Goal: Use online tool/utility: Utilize a website feature to perform a specific function

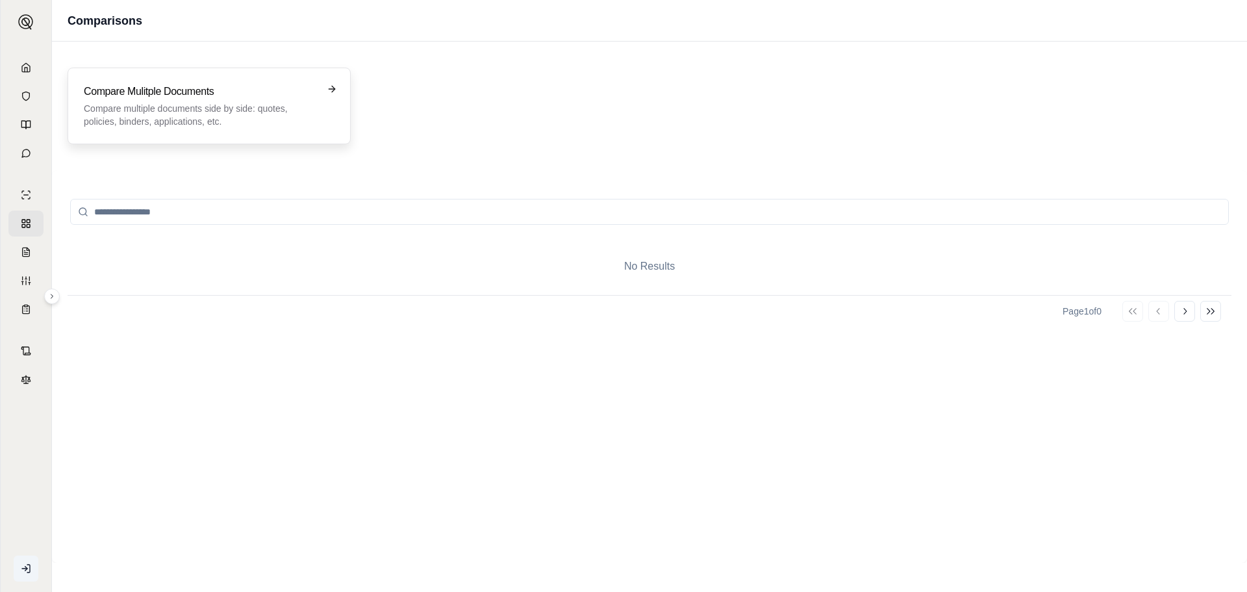
click at [285, 105] on p "Compare multiple documents side by side: quotes, policies, binders, application…" at bounding box center [200, 115] width 233 height 26
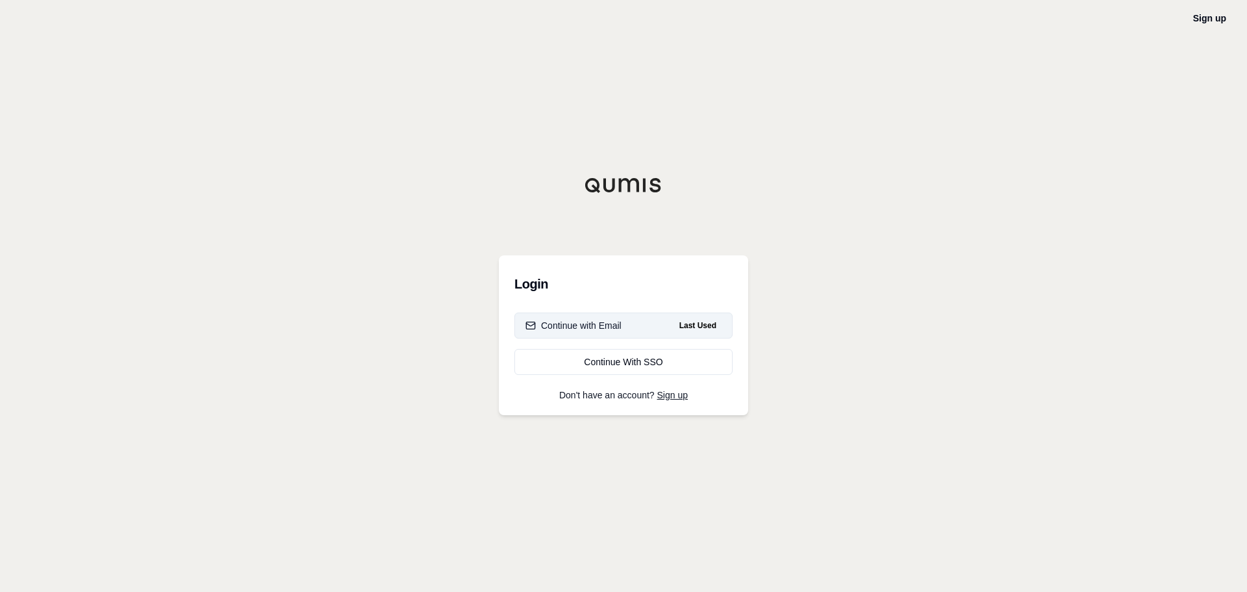
click at [624, 329] on button "Continue with Email Last Used" at bounding box center [623, 325] width 218 height 26
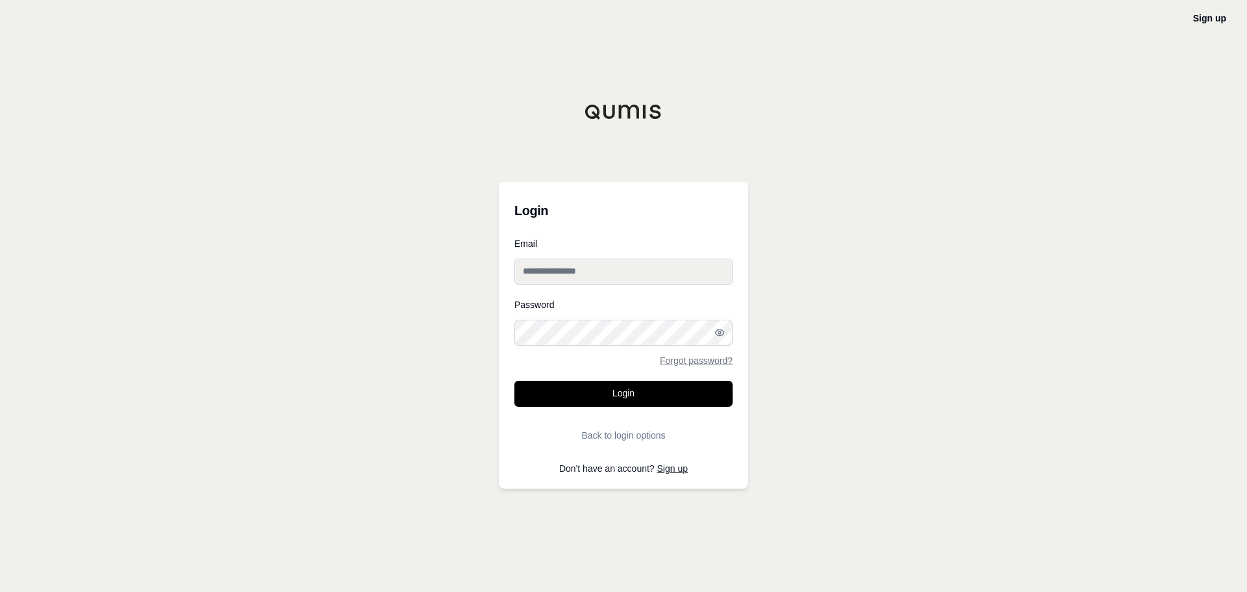
type input "**********"
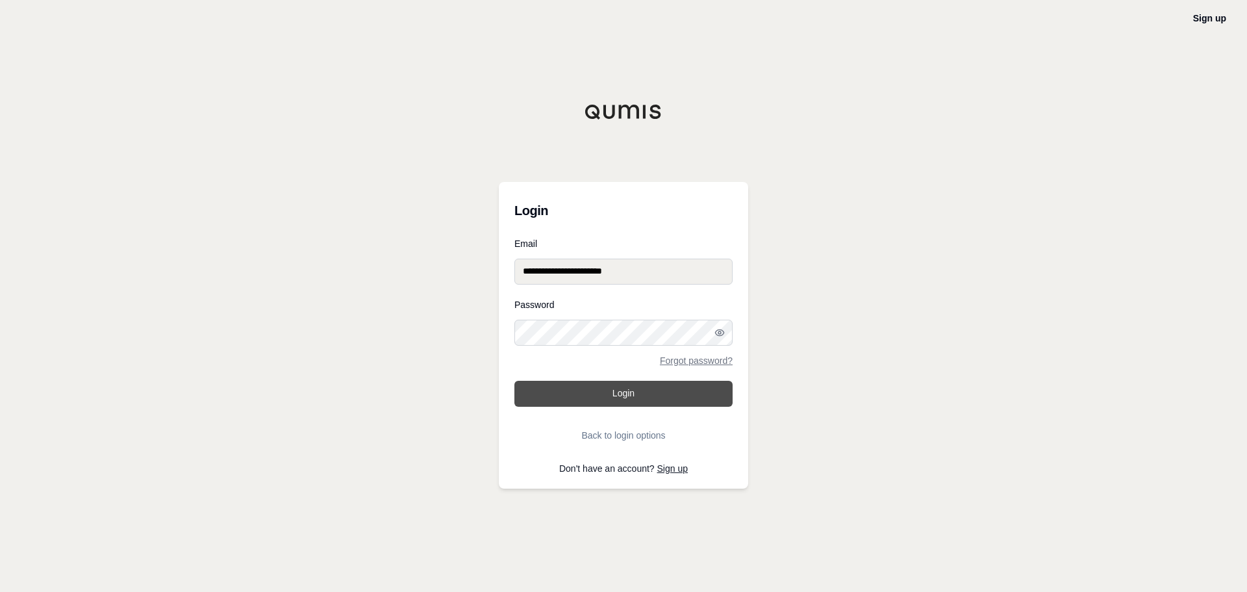
click at [624, 392] on button "Login" at bounding box center [623, 394] width 218 height 26
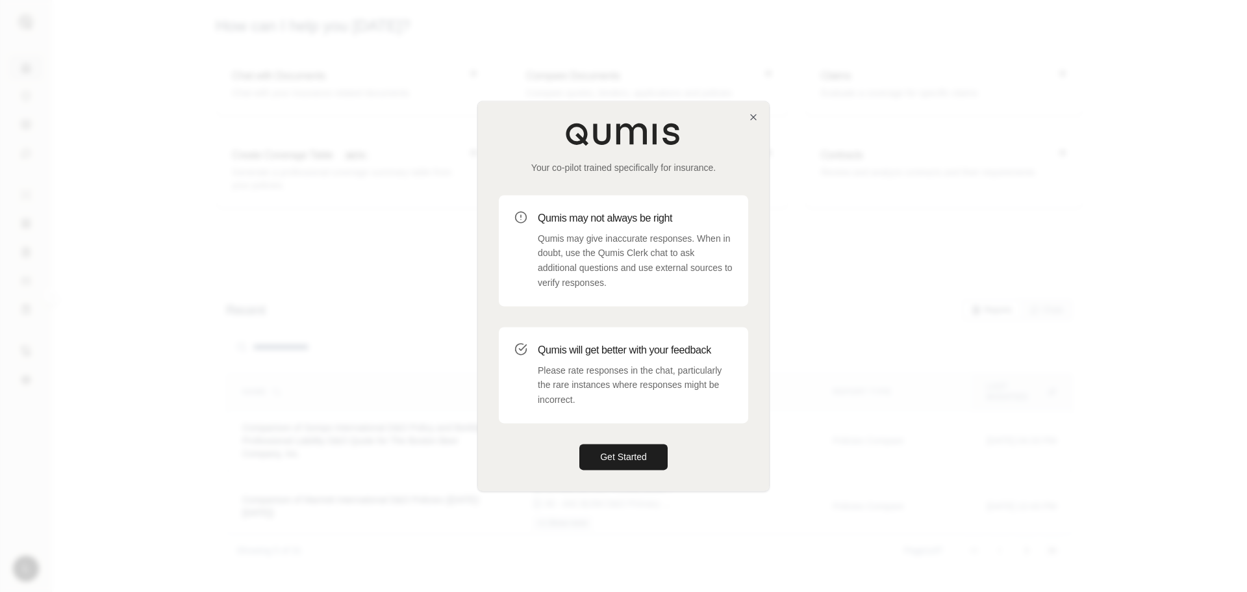
click at [751, 123] on div "Your co-pilot trained specifically for insurance. Qumis may not always be right…" at bounding box center [623, 295] width 291 height 389
click at [755, 115] on icon "button" at bounding box center [753, 116] width 5 height 5
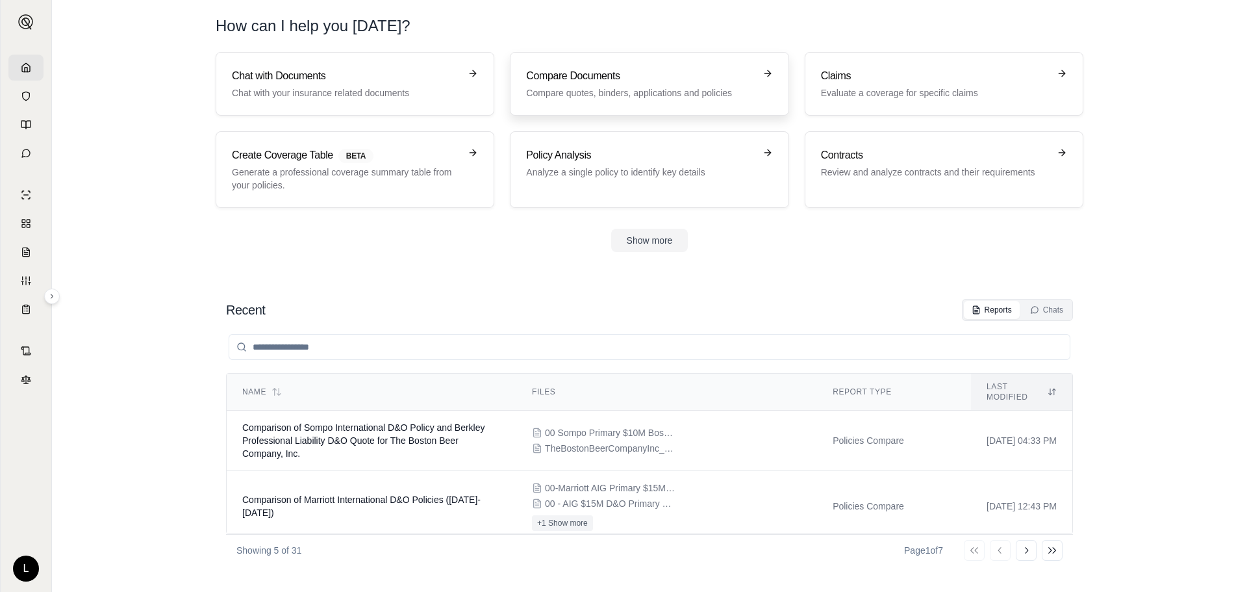
click at [642, 95] on p "Compare quotes, binders, applications and policies" at bounding box center [640, 92] width 228 height 13
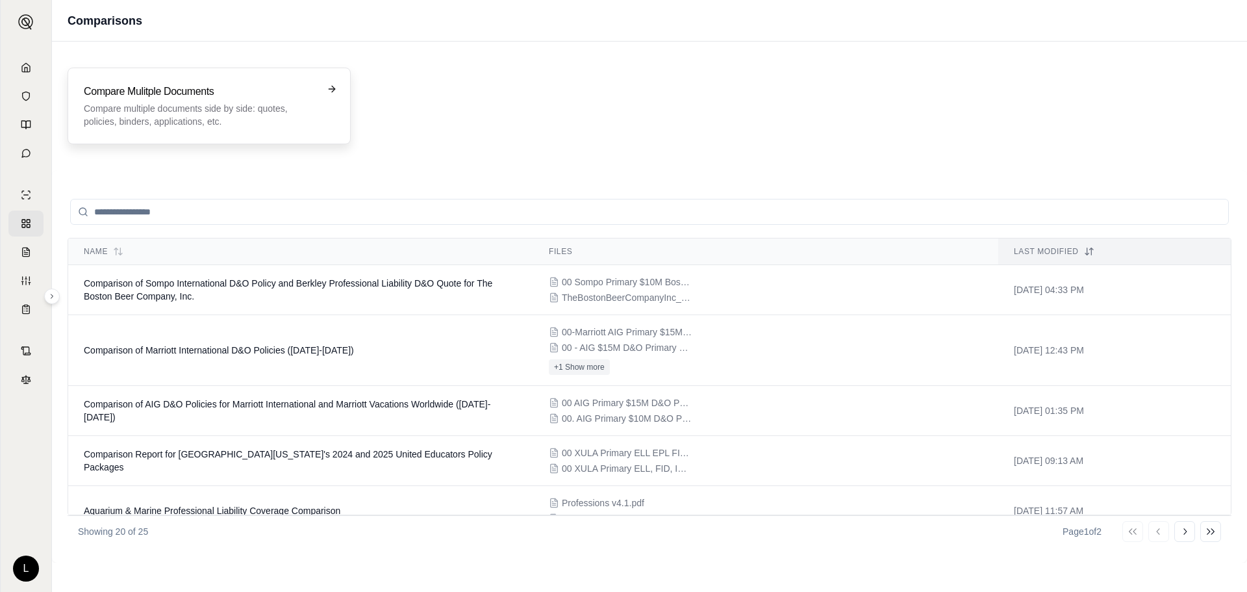
click at [266, 105] on p "Compare multiple documents side by side: quotes, policies, binders, application…" at bounding box center [200, 115] width 233 height 26
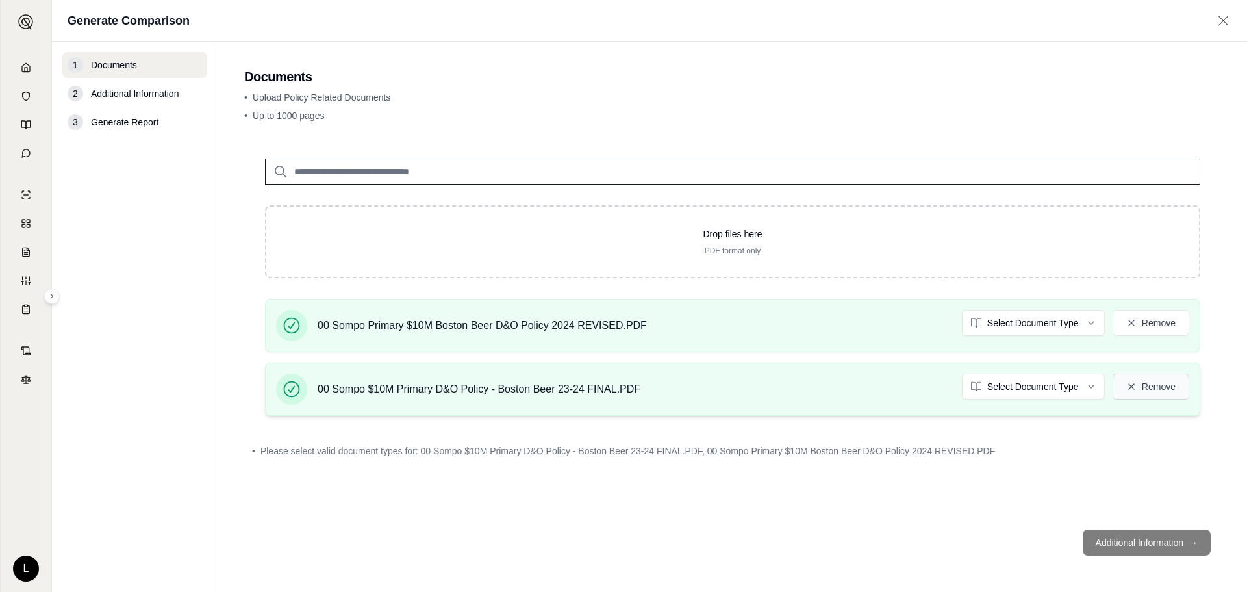
click at [1172, 384] on button "Remove" at bounding box center [1151, 387] width 77 height 26
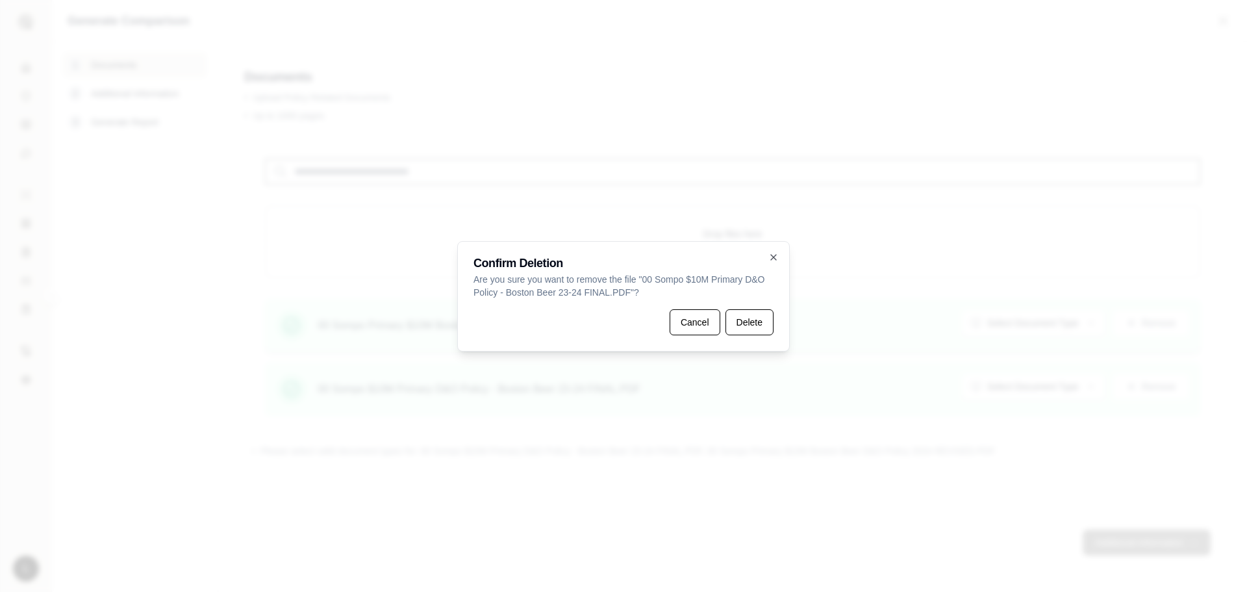
click at [759, 325] on button "Delete" at bounding box center [750, 322] width 48 height 26
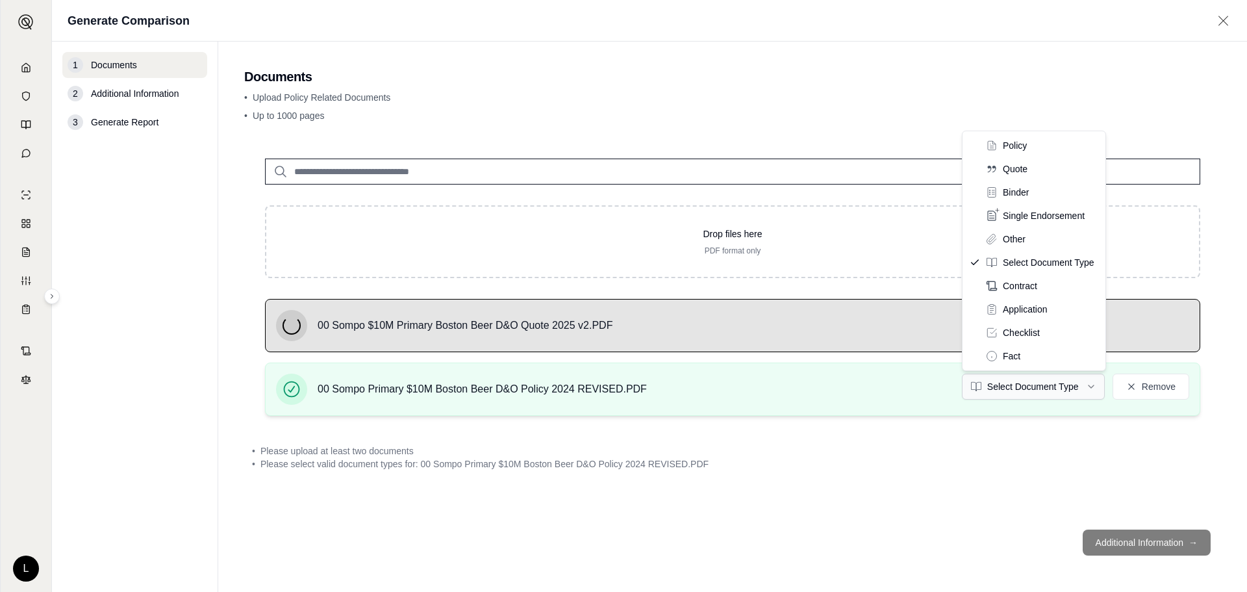
click at [1061, 378] on html "L Generate Comparison 1 Documents 2 Additional Information 3 Generate Report Do…" at bounding box center [623, 296] width 1247 height 592
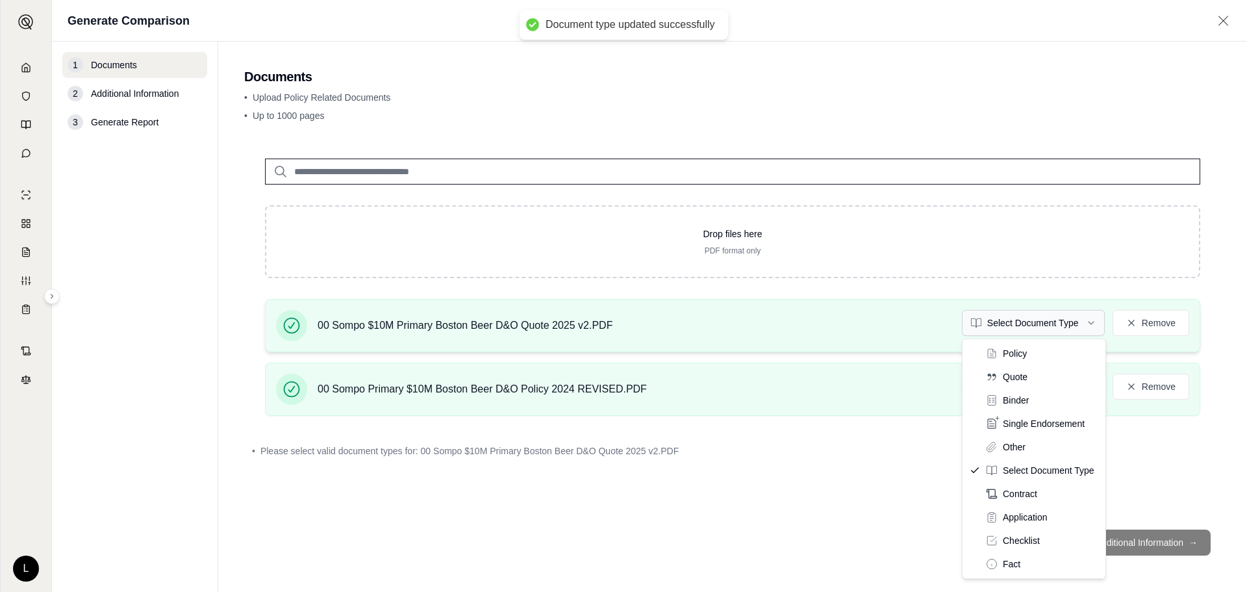
click at [1014, 320] on html "Document type updated successfully L Generate Comparison 1 Documents 2 Addition…" at bounding box center [623, 296] width 1247 height 592
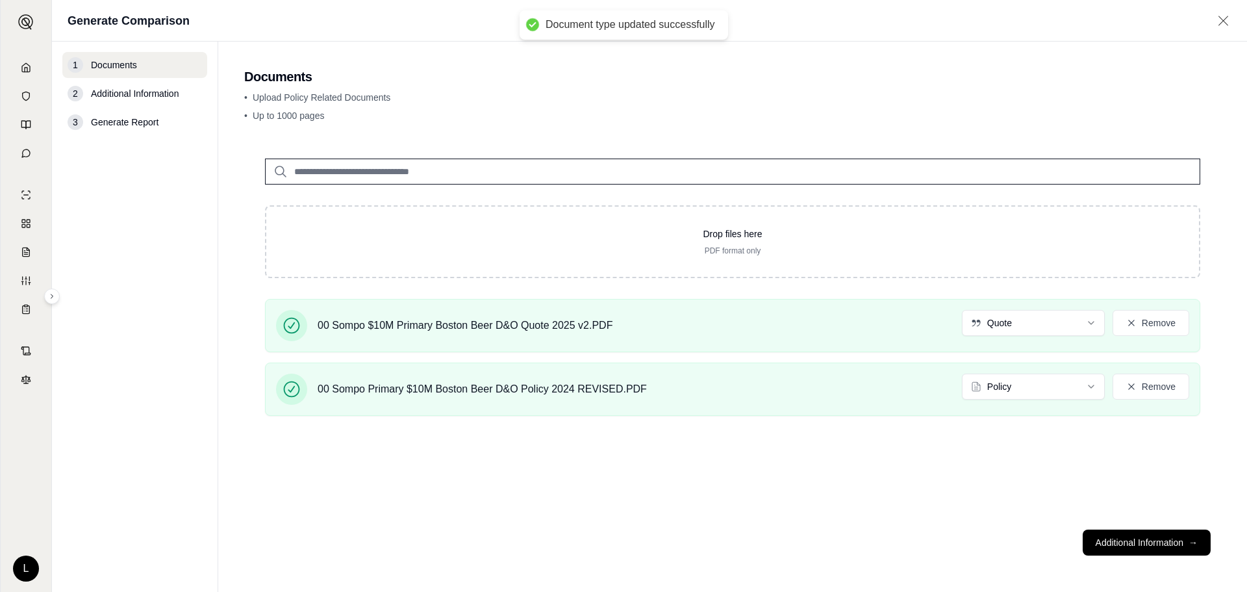
click at [964, 487] on div "Drop files here PDF format only 00 Sompo $10M Primary Boston Beer D&O Quote 202…" at bounding box center [732, 328] width 977 height 381
click at [1121, 533] on button "Additional Information →" at bounding box center [1147, 542] width 128 height 26
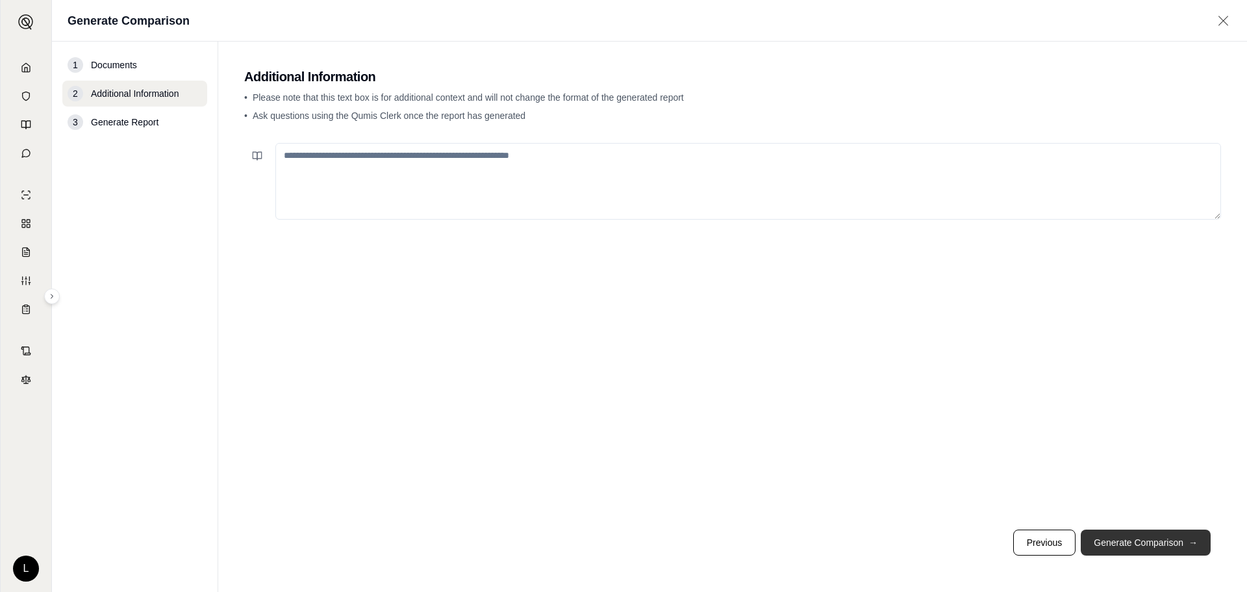
click at [1121, 533] on button "Generate Comparison →" at bounding box center [1146, 542] width 130 height 26
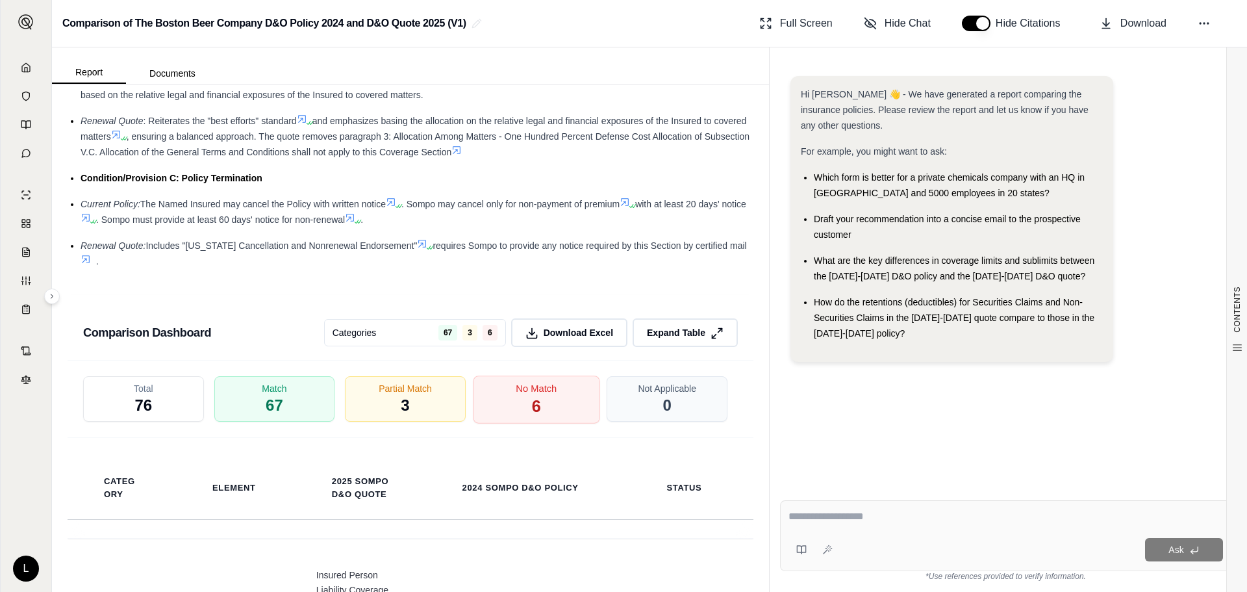
scroll to position [2338, 0]
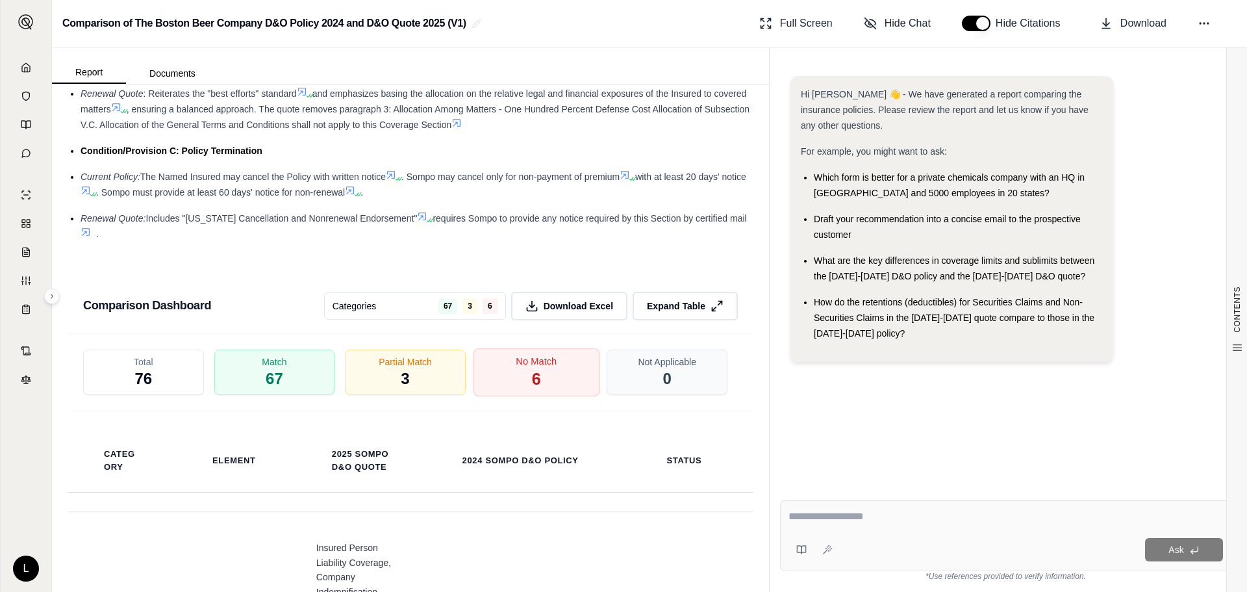
click at [546, 383] on div "No Match 6" at bounding box center [536, 372] width 127 height 48
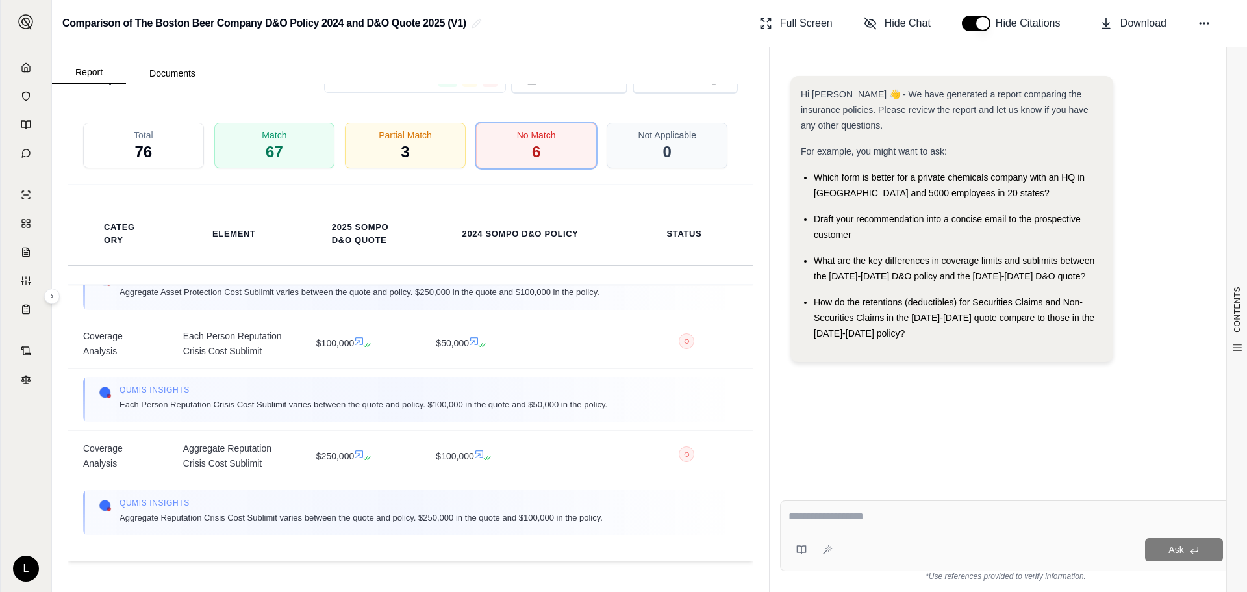
scroll to position [464, 0]
click at [401, 154] on span "3" at bounding box center [405, 153] width 9 height 22
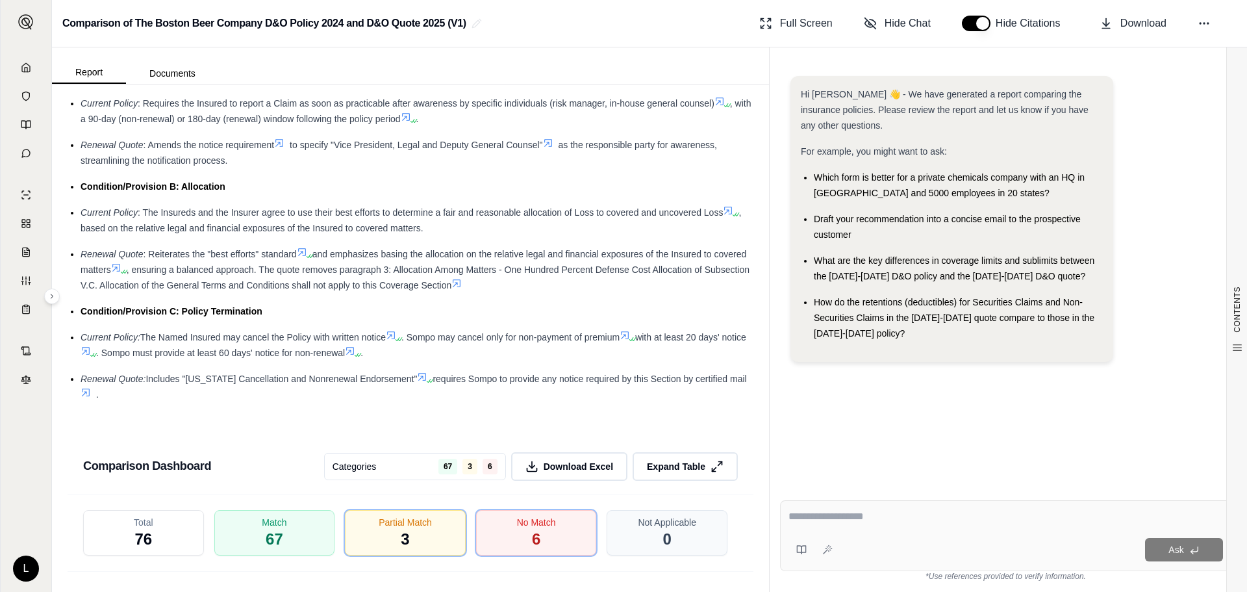
scroll to position [2175, 0]
click at [851, 513] on textarea at bounding box center [1006, 517] width 435 height 16
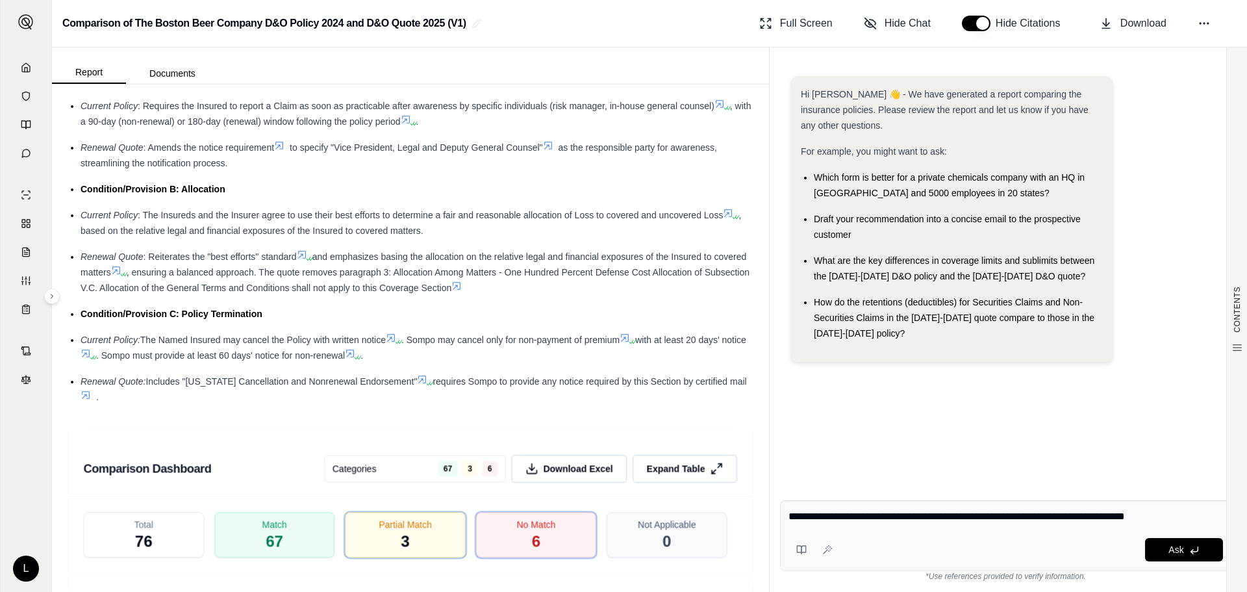
click at [1011, 516] on textarea "**********" at bounding box center [1006, 517] width 435 height 16
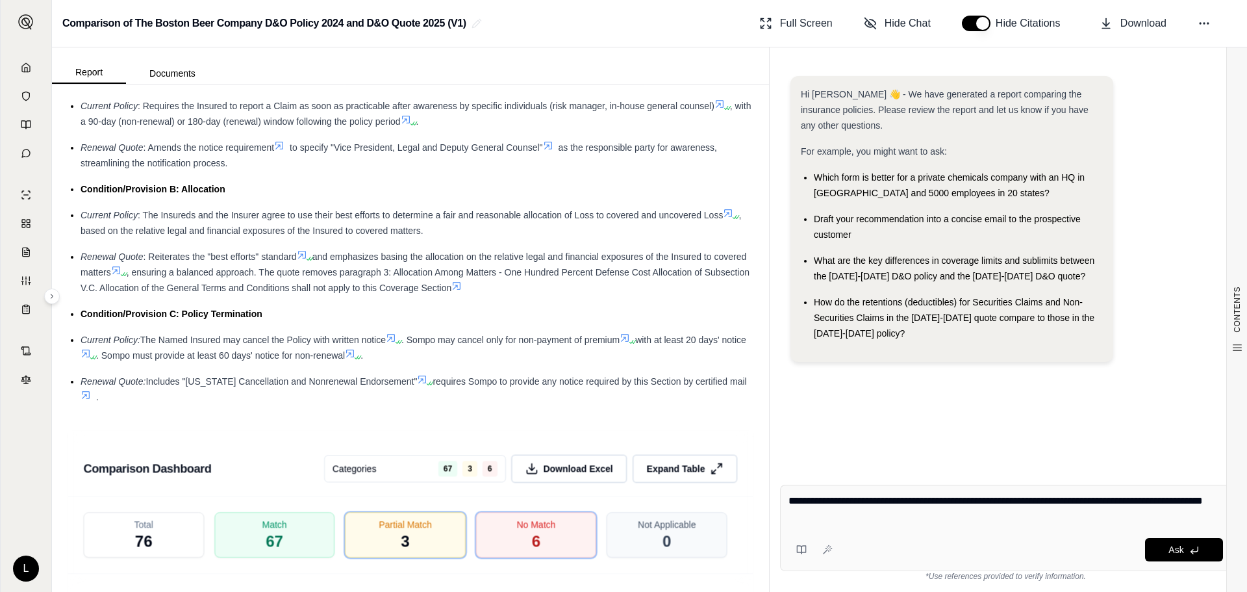
click at [909, 516] on textarea "**********" at bounding box center [1006, 508] width 435 height 31
click at [927, 517] on textarea "**********" at bounding box center [1006, 508] width 435 height 31
type textarea "**********"
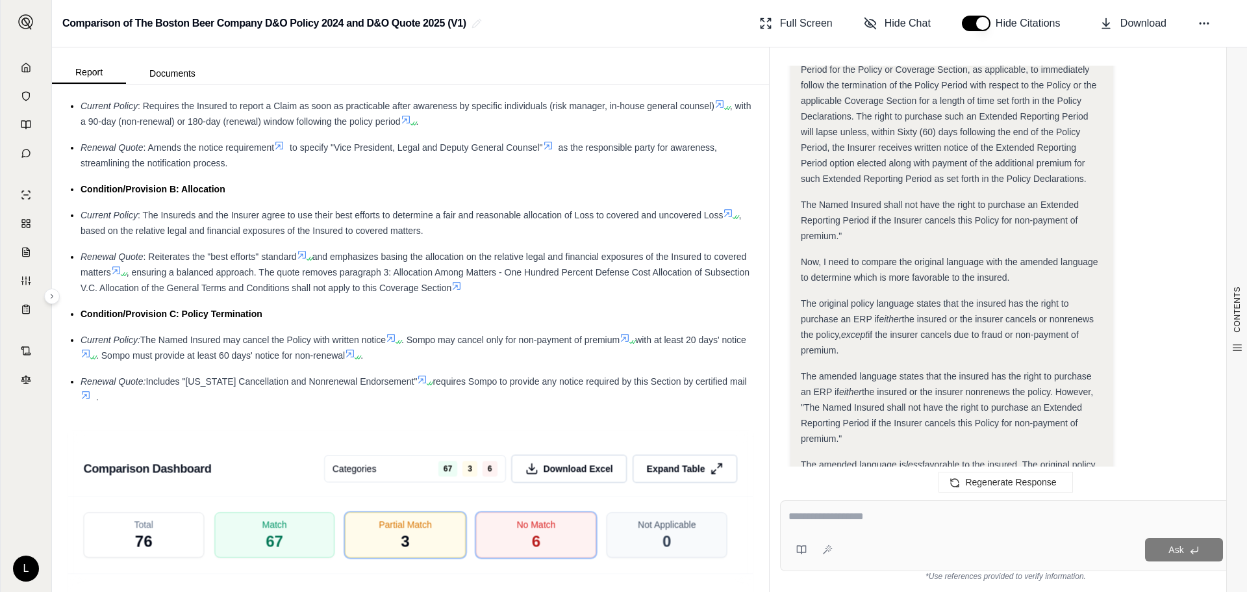
scroll to position [1314, 0]
